Goal: Transaction & Acquisition: Purchase product/service

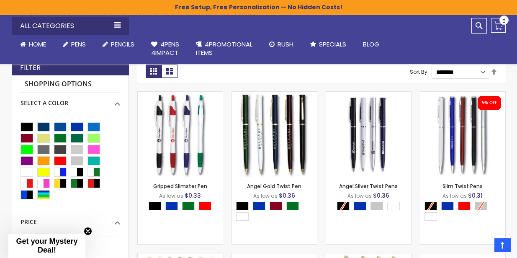
scroll to position [207, 0]
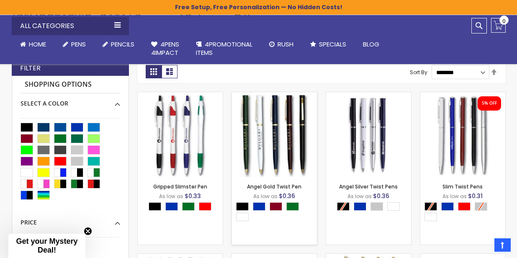
click at [266, 164] on div "- *** + Add to Cart" at bounding box center [274, 163] width 85 height 15
click at [358, 189] on link "Angel Silver Twist Pens" at bounding box center [368, 186] width 59 height 7
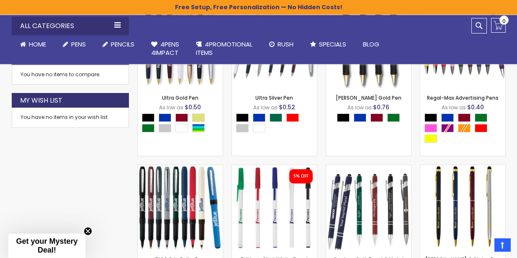
scroll to position [469, 0]
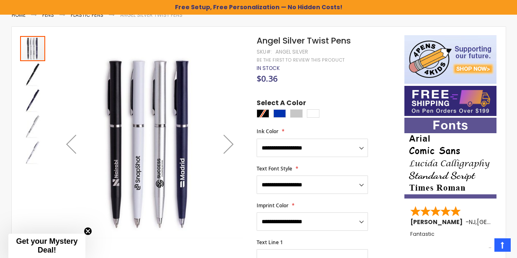
scroll to position [133, 0]
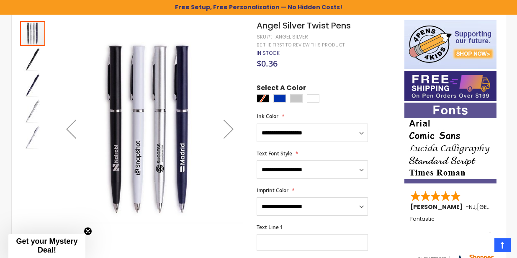
click at [229, 134] on div "Next" at bounding box center [229, 129] width 34 height 34
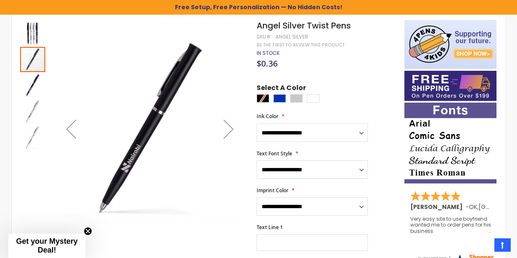
click at [229, 134] on div "Next" at bounding box center [229, 129] width 34 height 34
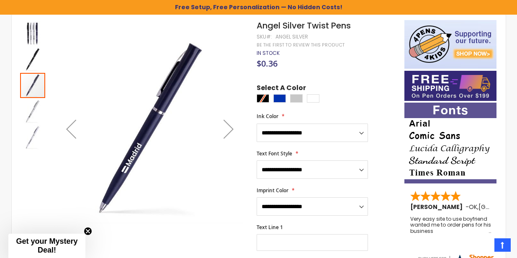
click at [229, 134] on div "Next" at bounding box center [229, 129] width 34 height 34
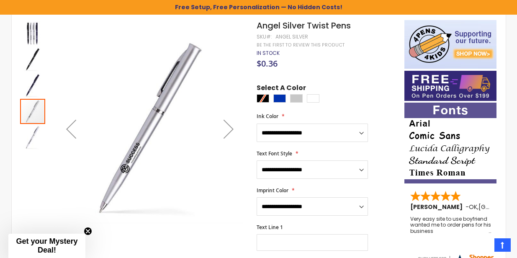
click at [229, 134] on div "Next" at bounding box center [229, 129] width 34 height 34
